Goal: Transaction & Acquisition: Purchase product/service

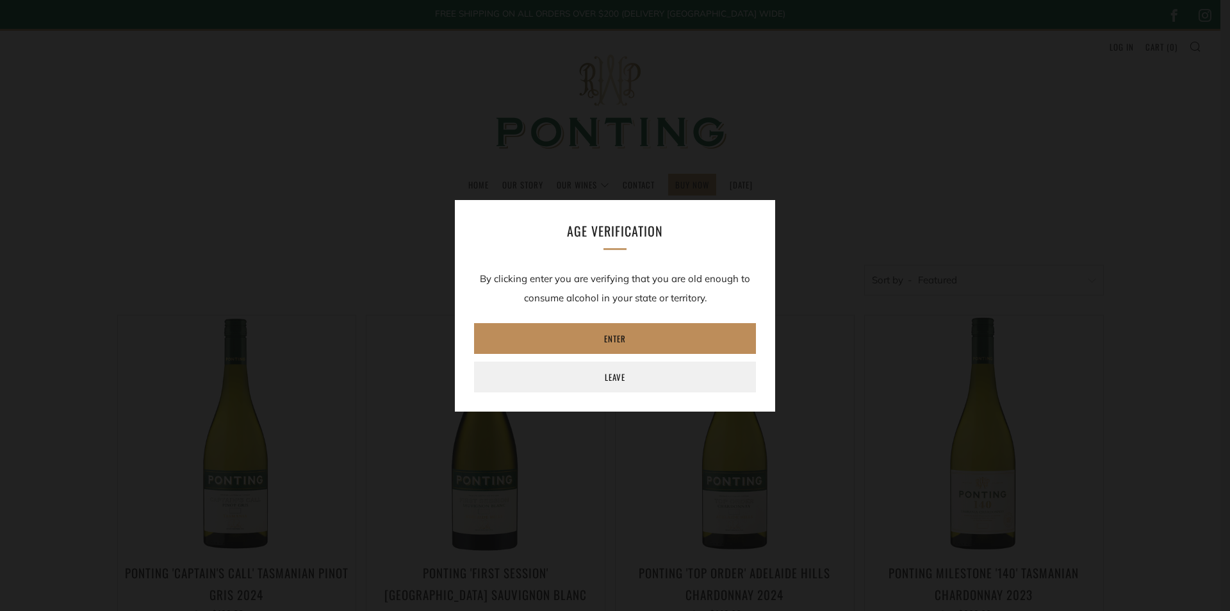
click at [636, 343] on link "Enter" at bounding box center [615, 338] width 282 height 31
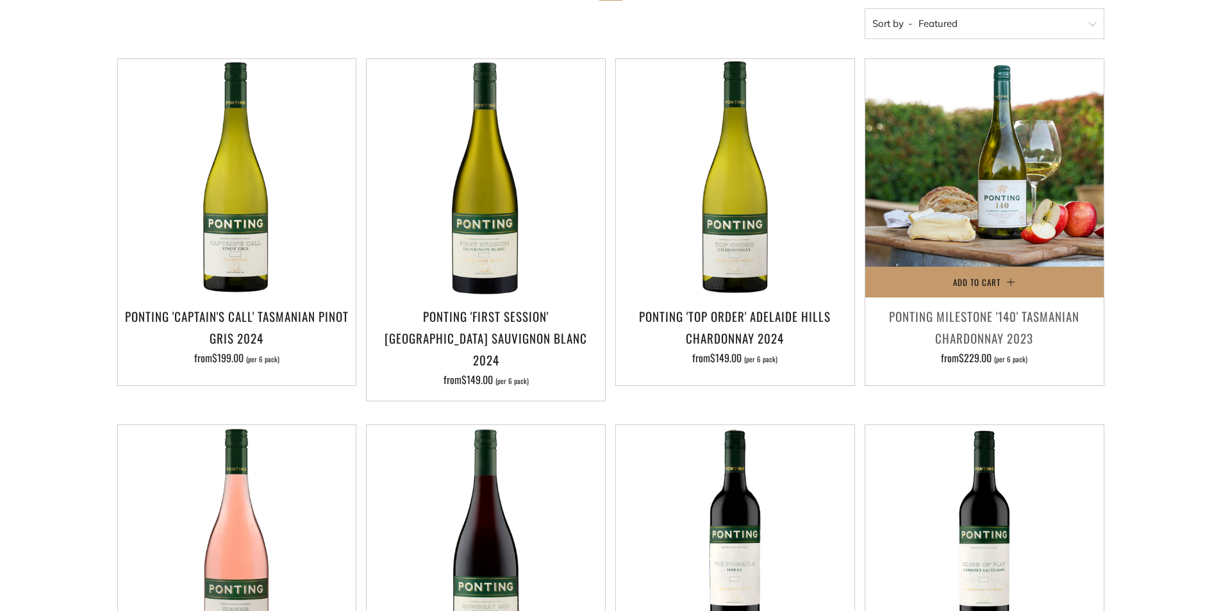
scroll to position [449, 0]
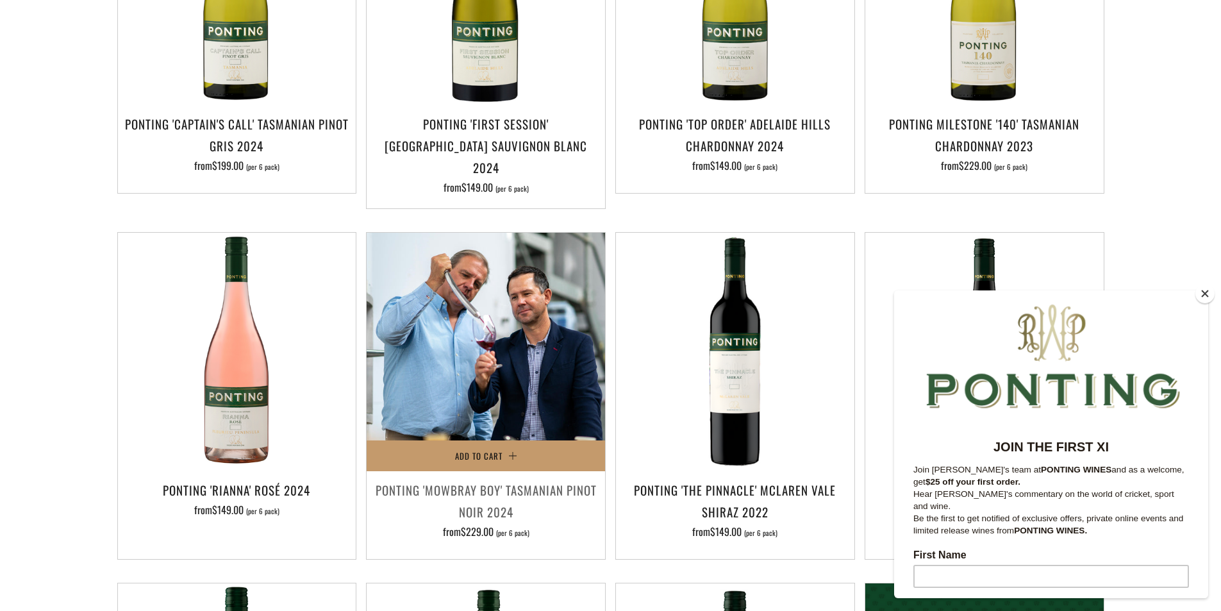
click at [493, 399] on img at bounding box center [486, 352] width 238 height 238
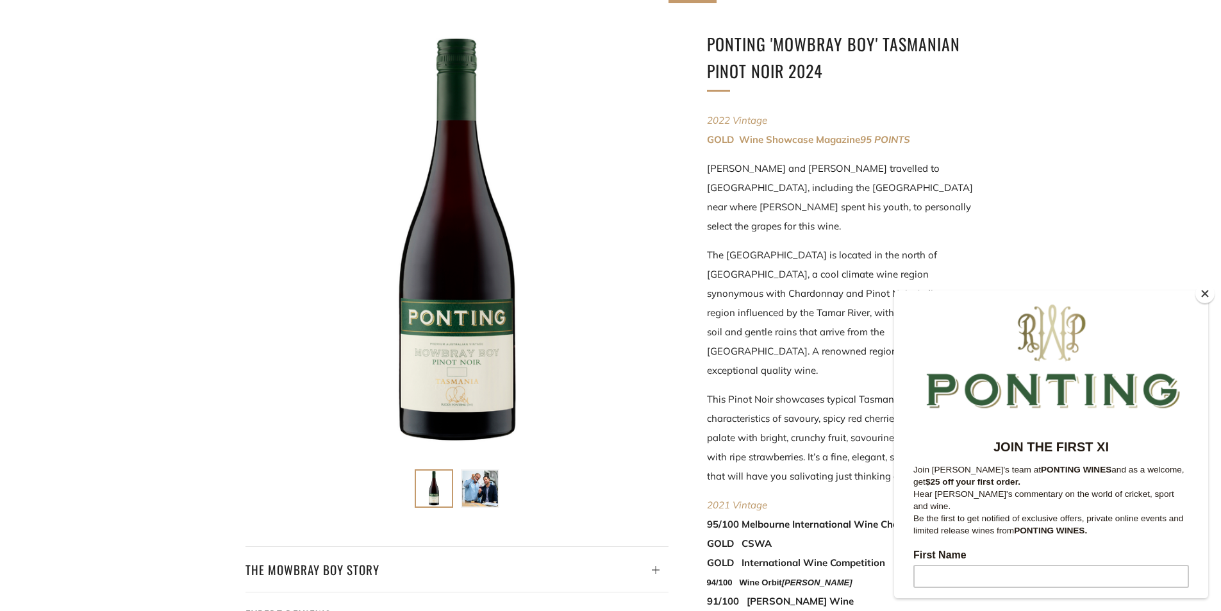
scroll to position [256, 0]
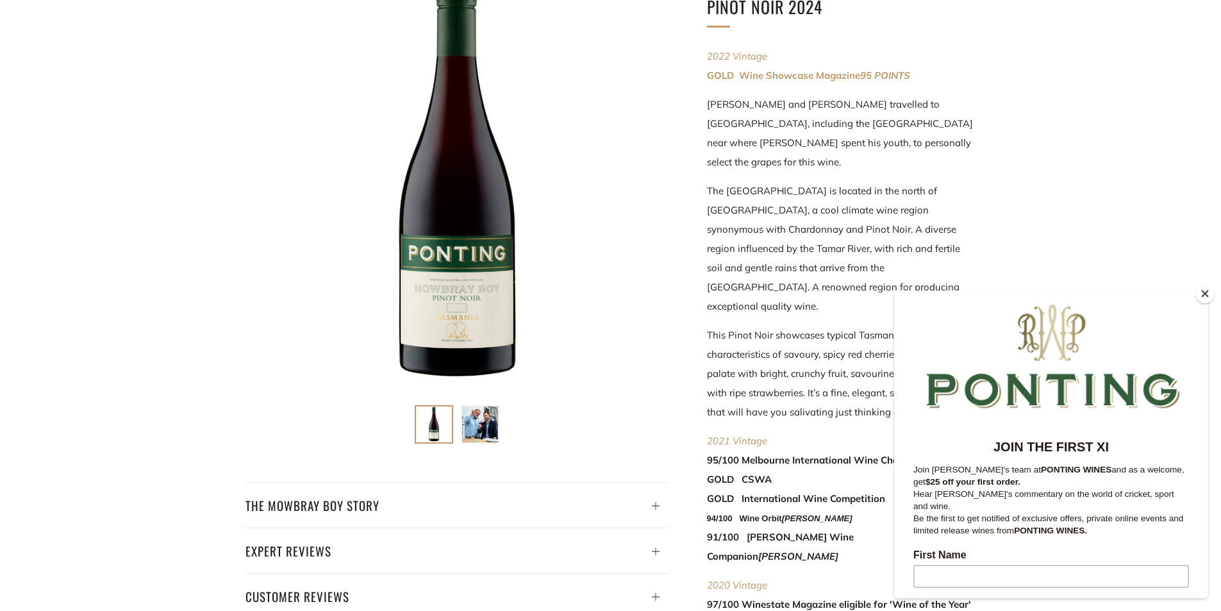
click at [1209, 294] on button "Close" at bounding box center [1204, 293] width 19 height 19
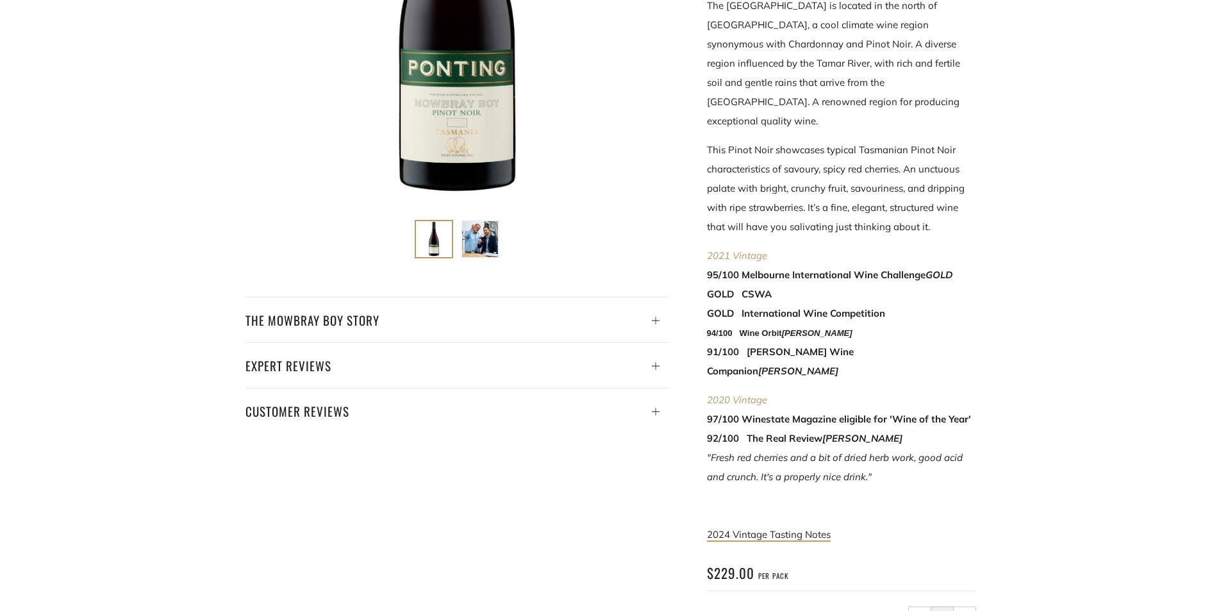
scroll to position [449, 0]
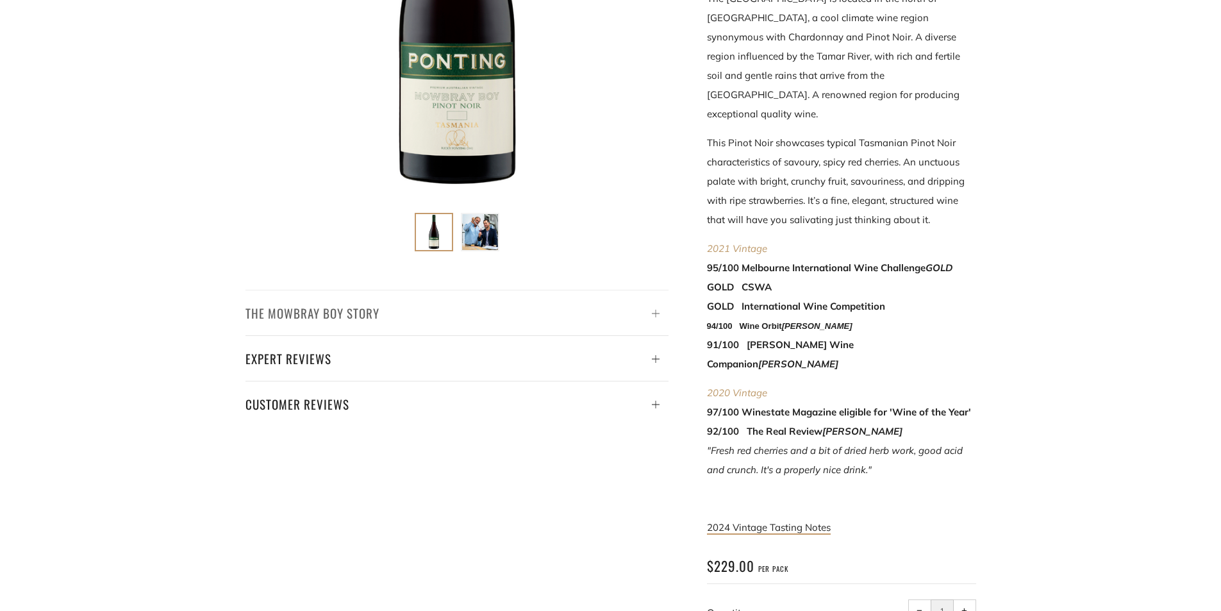
click at [654, 315] on icon at bounding box center [656, 314] width 8 height 8
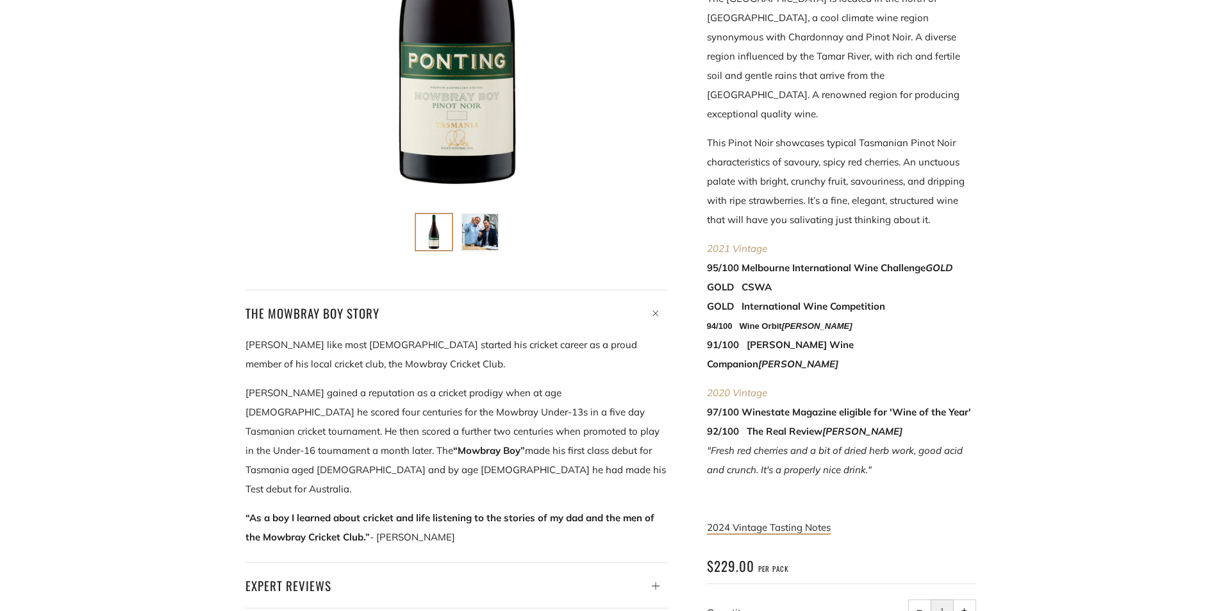
drag, startPoint x: 612, startPoint y: 285, endPoint x: 580, endPoint y: 251, distance: 46.7
click at [580, 251] on div at bounding box center [437, 213] width 461 height 879
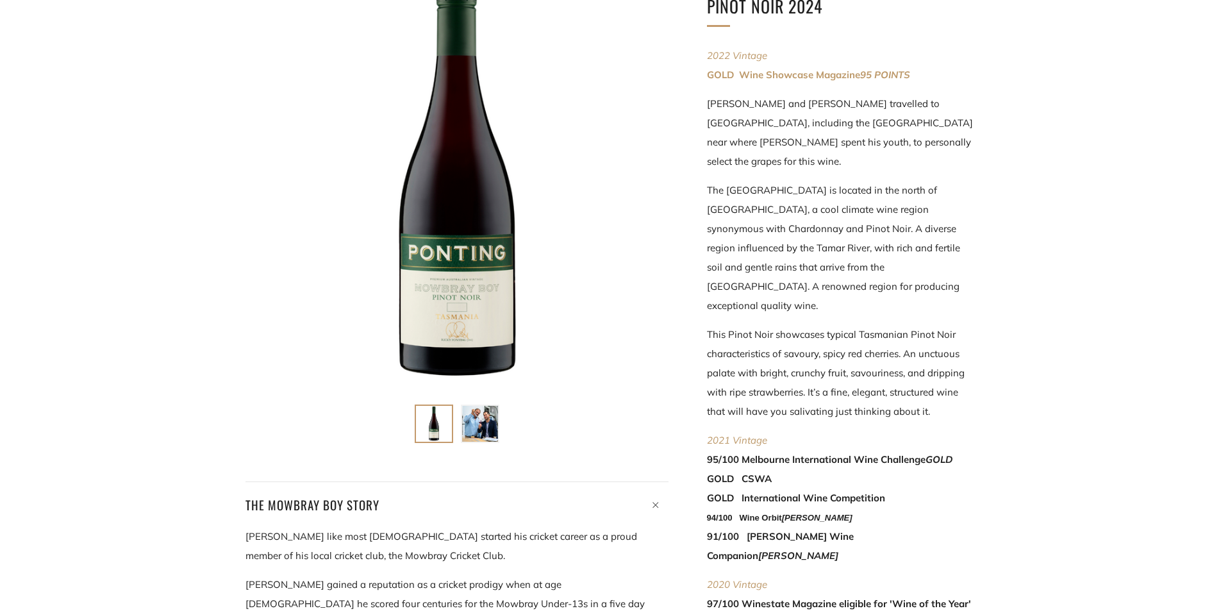
scroll to position [64, 0]
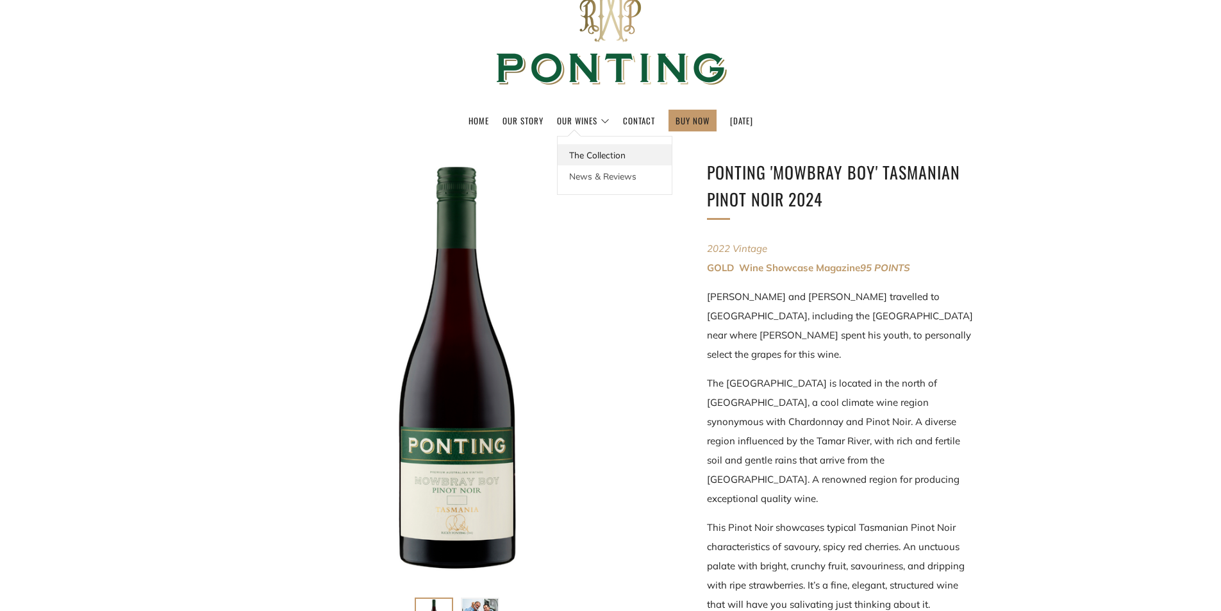
click at [593, 156] on link "The Collection" at bounding box center [615, 154] width 114 height 21
